Goal: Register for event/course

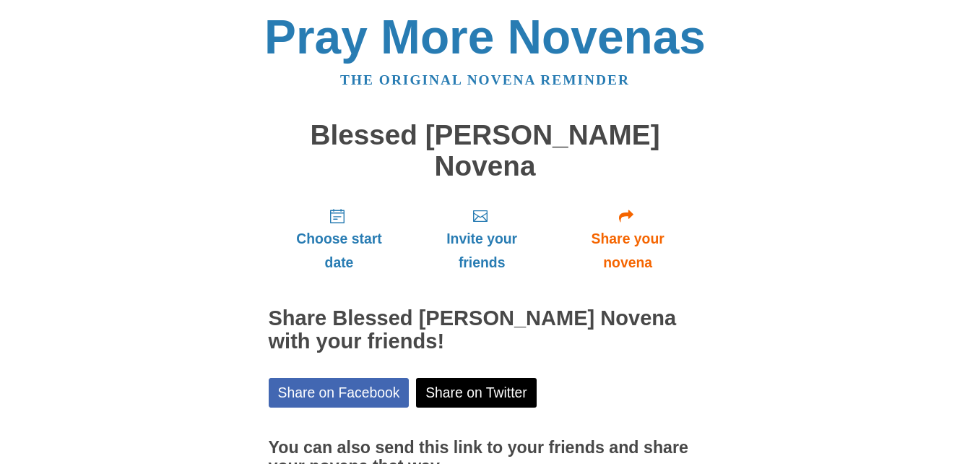
scroll to position [147, 0]
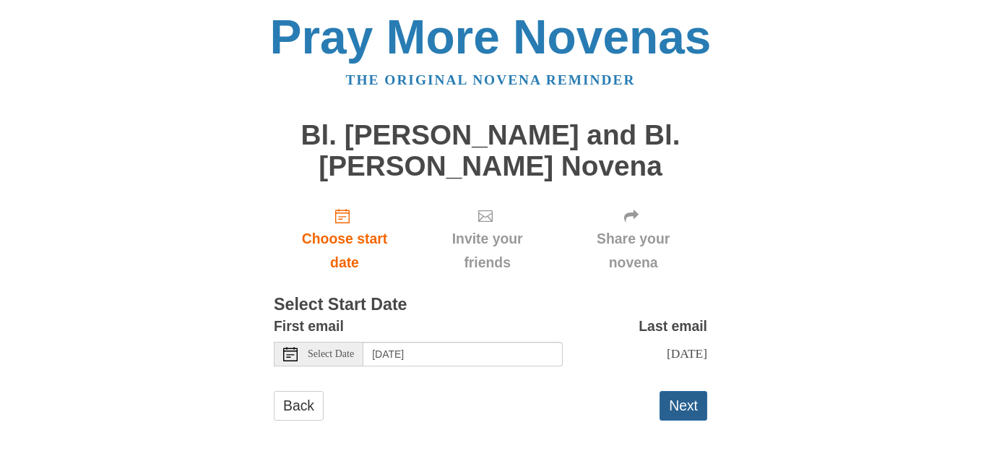
click at [675, 407] on button "Next" at bounding box center [683, 406] width 48 height 30
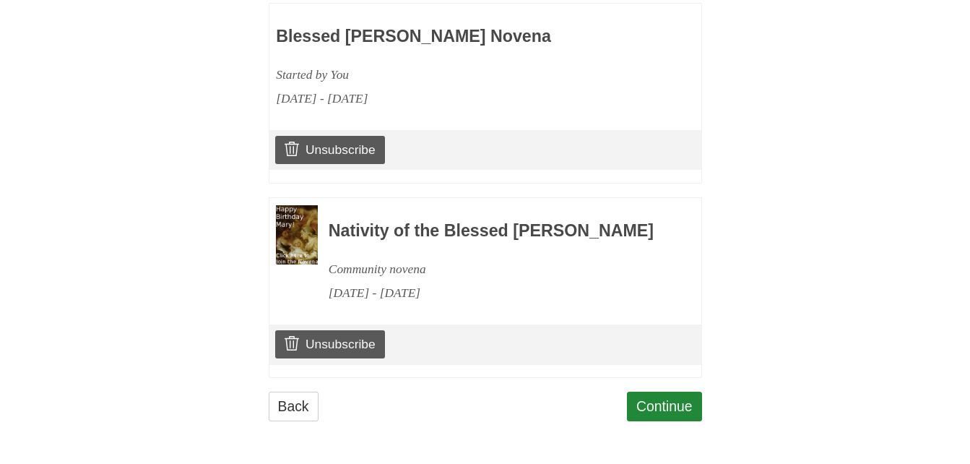
scroll to position [779, 0]
click at [683, 412] on link "Continue" at bounding box center [664, 406] width 75 height 30
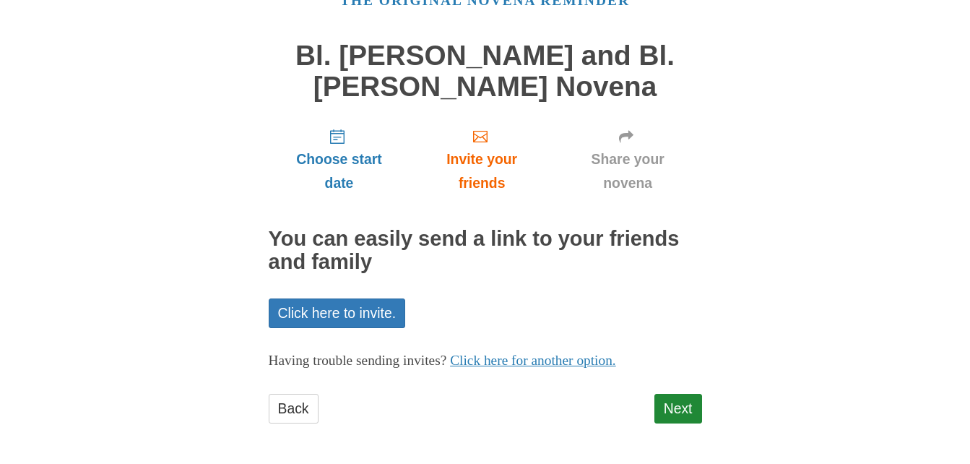
scroll to position [82, 0]
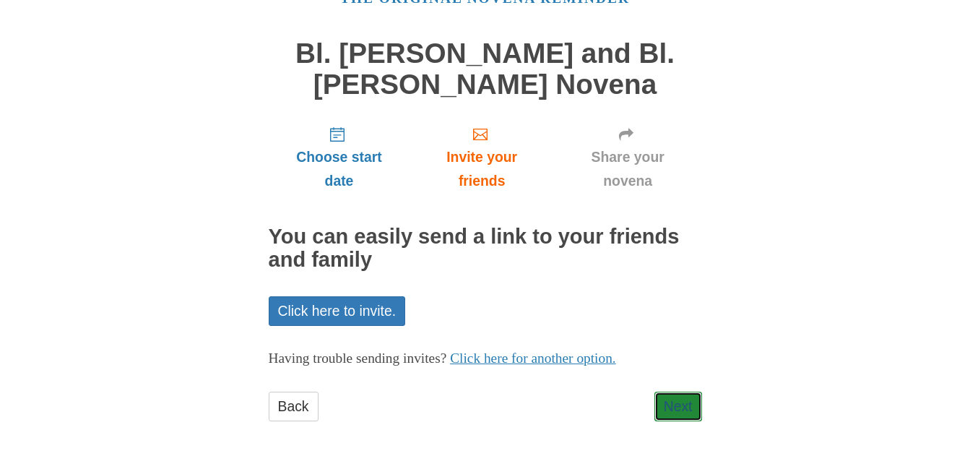
click at [683, 412] on link "Next" at bounding box center [678, 406] width 48 height 30
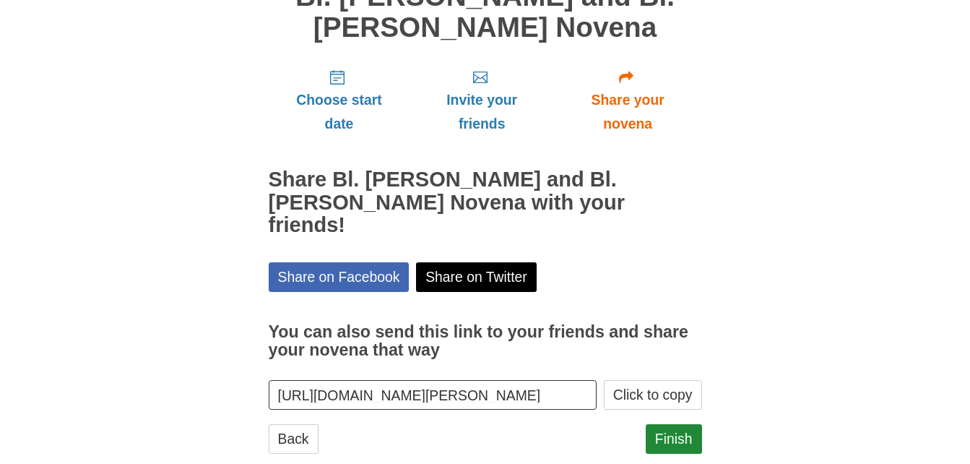
scroll to position [147, 0]
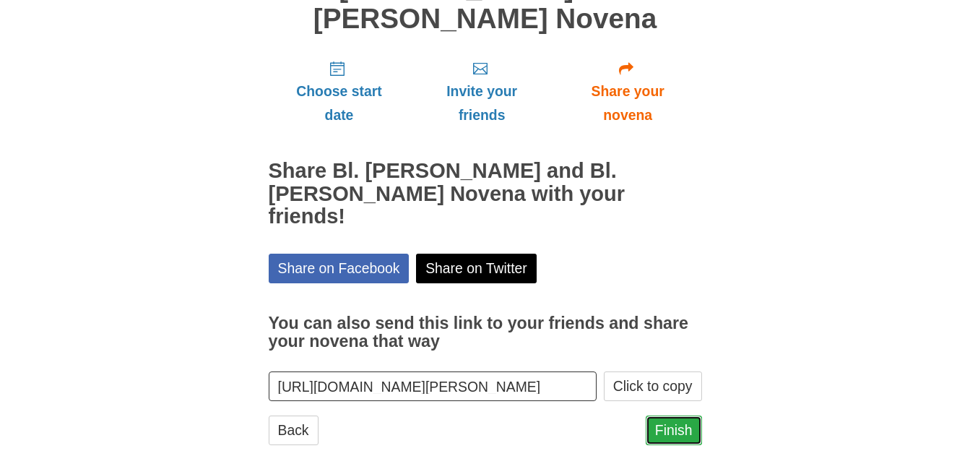
drag, startPoint x: 0, startPoint y: 0, endPoint x: 683, endPoint y: 412, distance: 797.1
click at [683, 415] on link "Finish" at bounding box center [674, 430] width 56 height 30
